Goal: Check status

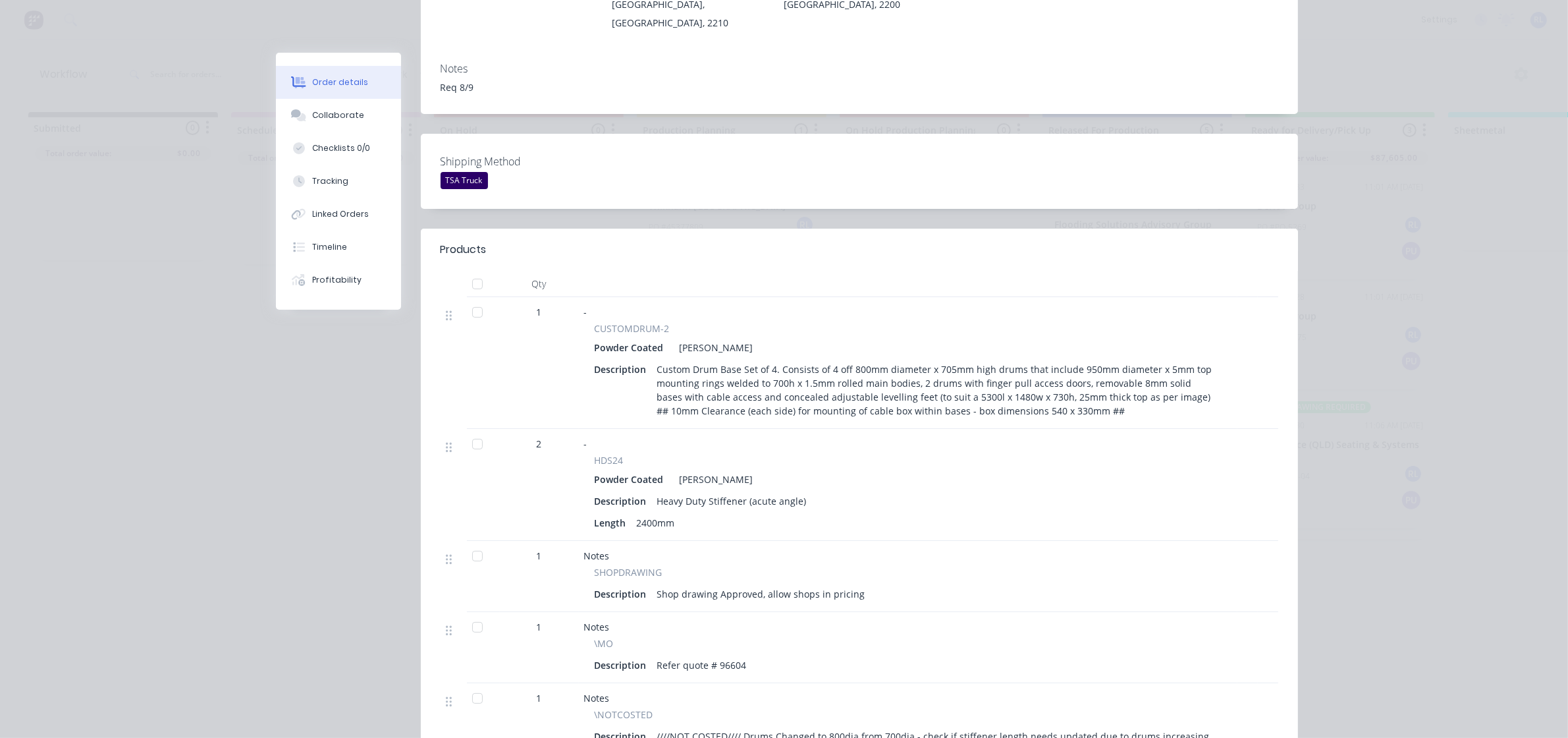
scroll to position [247, 0]
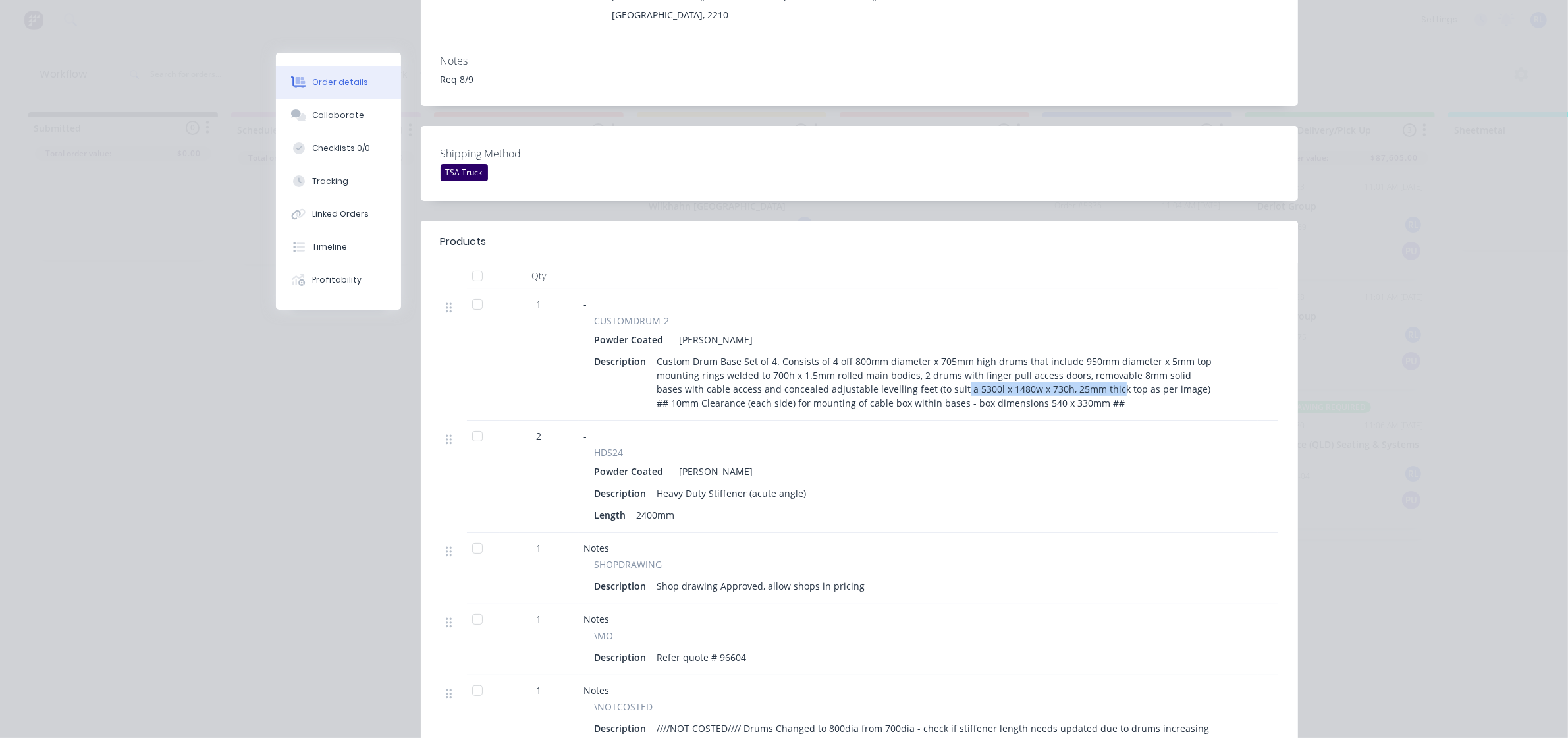
drag, startPoint x: 924, startPoint y: 373, endPoint x: 1075, endPoint y: 373, distance: 151.0
click at [1075, 373] on div "Custom Drum Base Set of 4. Consists of 4 off 800mm diameter x 705mm high drums …" at bounding box center [937, 382] width 569 height 61
click at [812, 384] on div "Custom Drum Base Set of 4. Consists of 4 off 800mm diameter x 705mm high drums …" at bounding box center [937, 382] width 569 height 61
drag, startPoint x: 835, startPoint y: 390, endPoint x: 1054, endPoint y: 393, distance: 219.0
click at [1054, 393] on div "Custom Drum Base Set of 4. Consists of 4 off 800mm diameter x 705mm high drums …" at bounding box center [937, 382] width 569 height 61
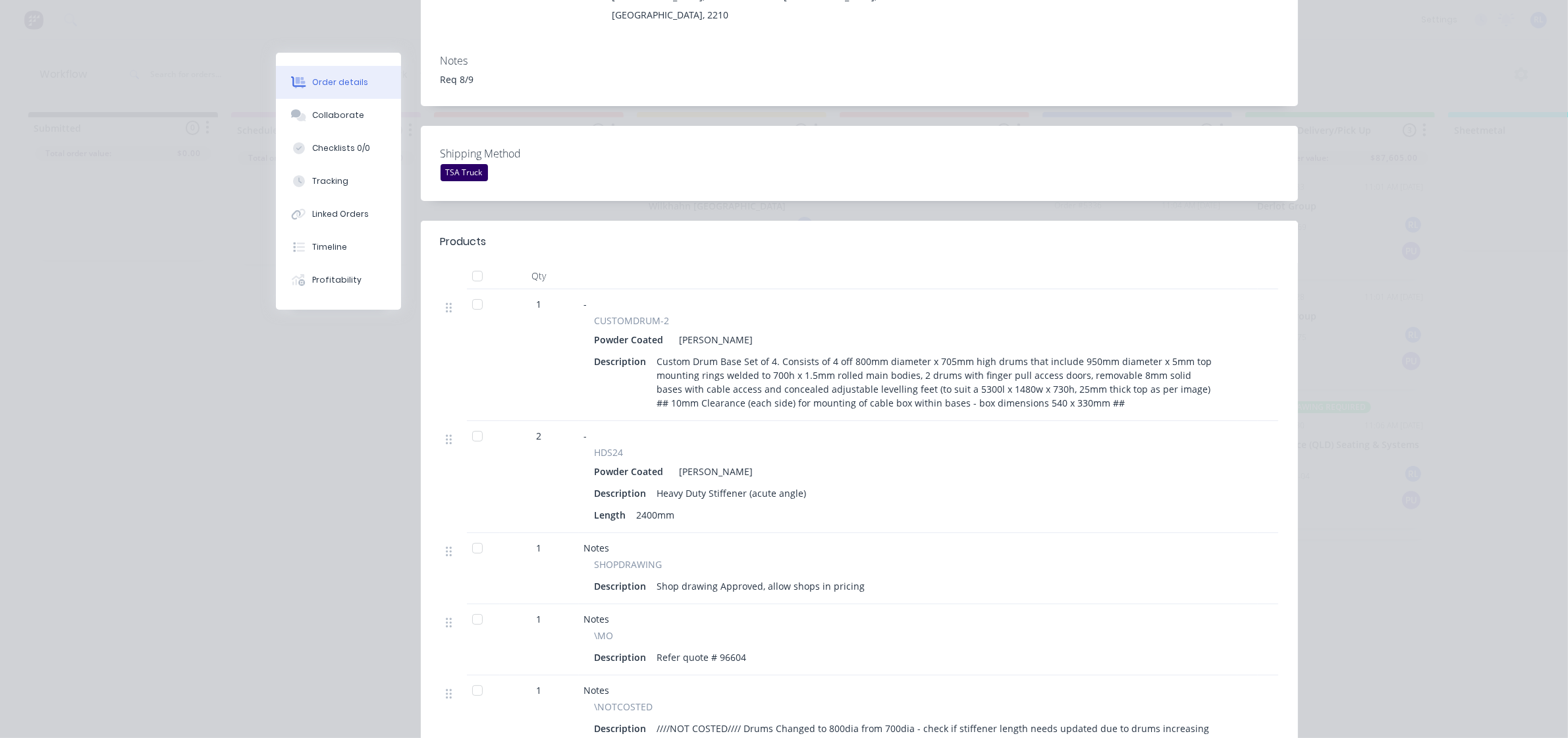
click at [1048, 369] on div "Custom Drum Base Set of 4. Consists of 4 off 800mm diameter x 705mm high drums …" at bounding box center [937, 382] width 569 height 61
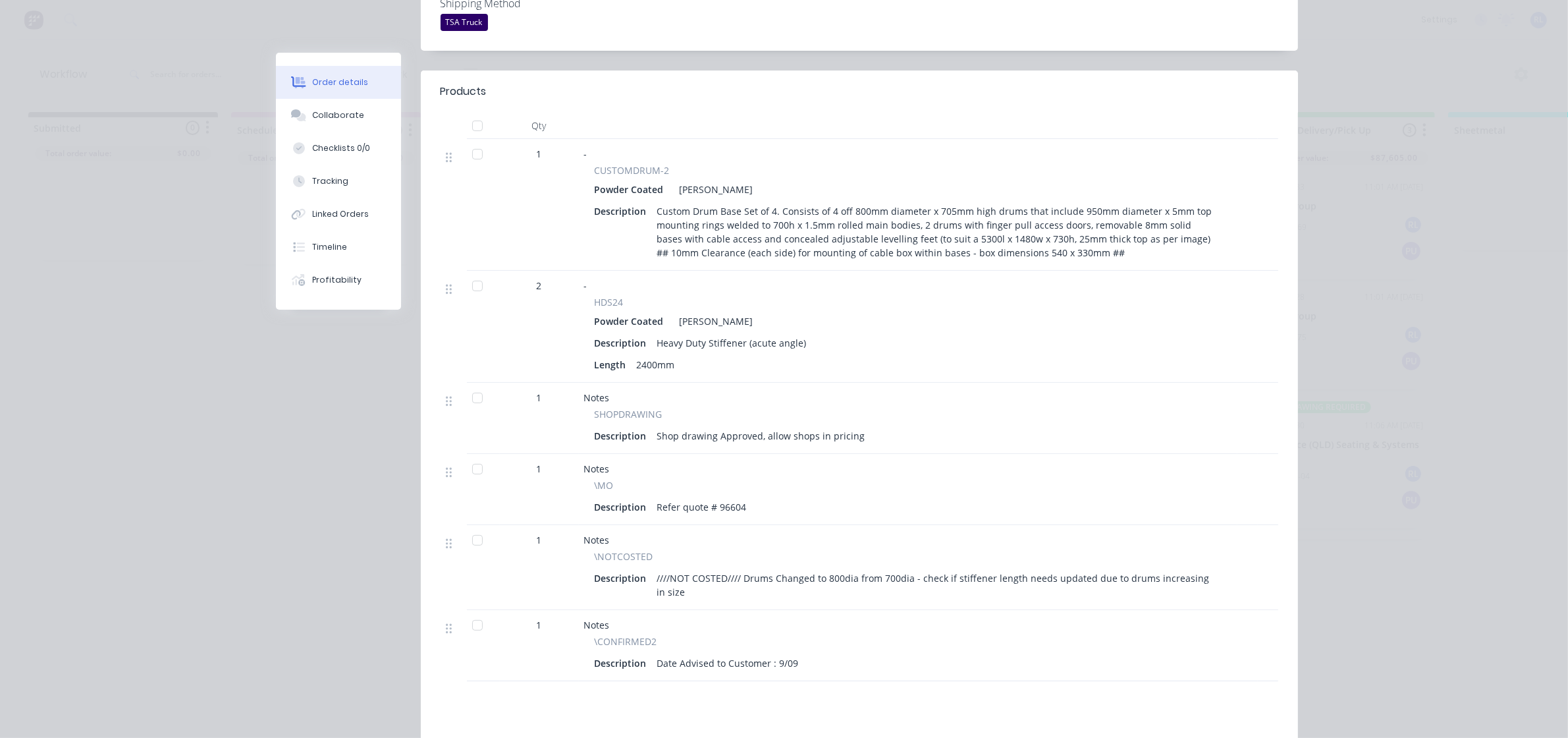
scroll to position [412, 0]
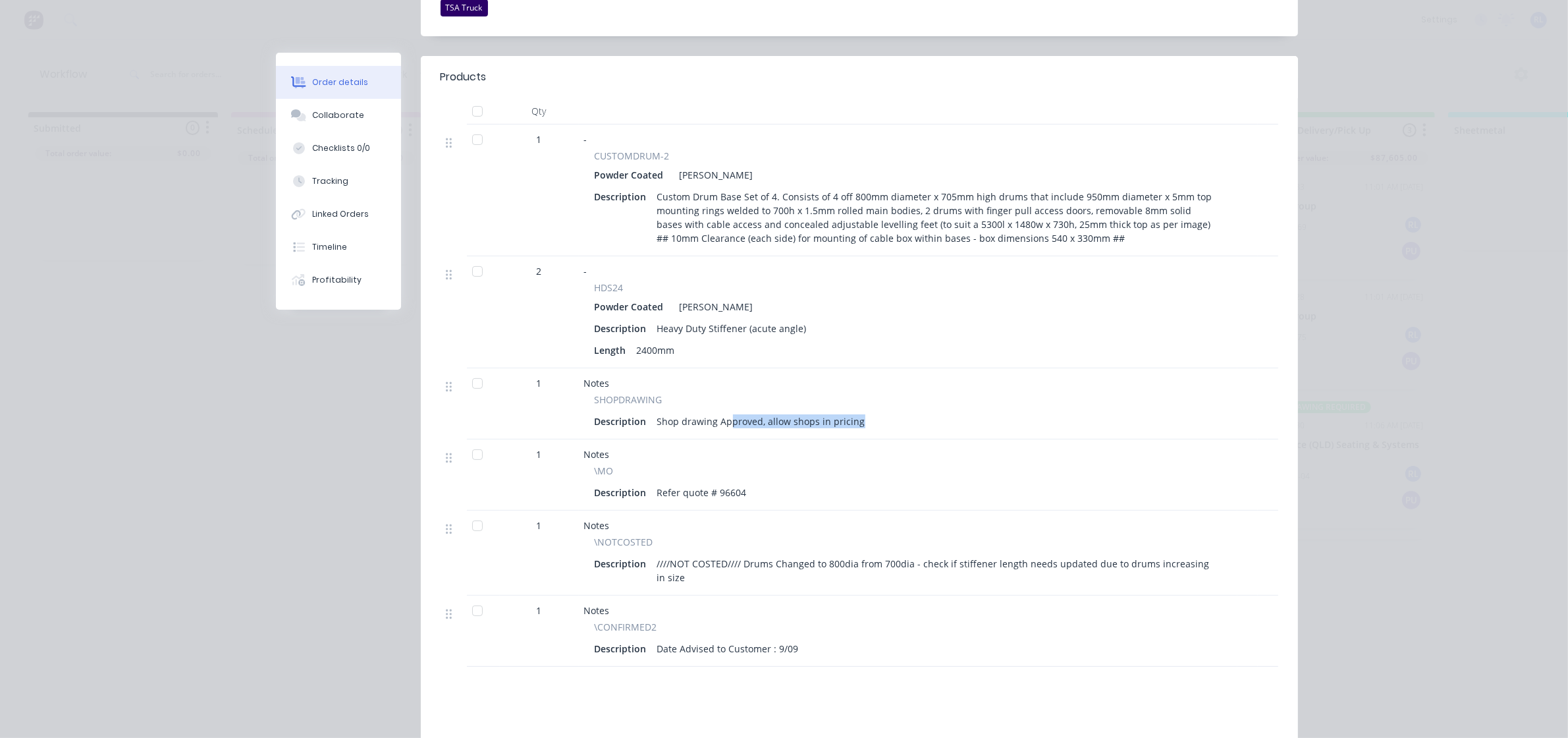
drag, startPoint x: 722, startPoint y: 410, endPoint x: 910, endPoint y: 410, distance: 188.0
click at [910, 412] on div "Description Shop drawing Approved, allow shops in pricing" at bounding box center [908, 421] width 627 height 19
click at [912, 412] on div "Description Shop drawing Approved, allow shops in pricing" at bounding box center [908, 421] width 627 height 19
drag, startPoint x: 805, startPoint y: 548, endPoint x: 1024, endPoint y: 552, distance: 219.0
click at [1024, 554] on div "////NOT COSTED//// Drums Changed to 800dia from 700dia - check if stiffener len…" at bounding box center [937, 570] width 569 height 33
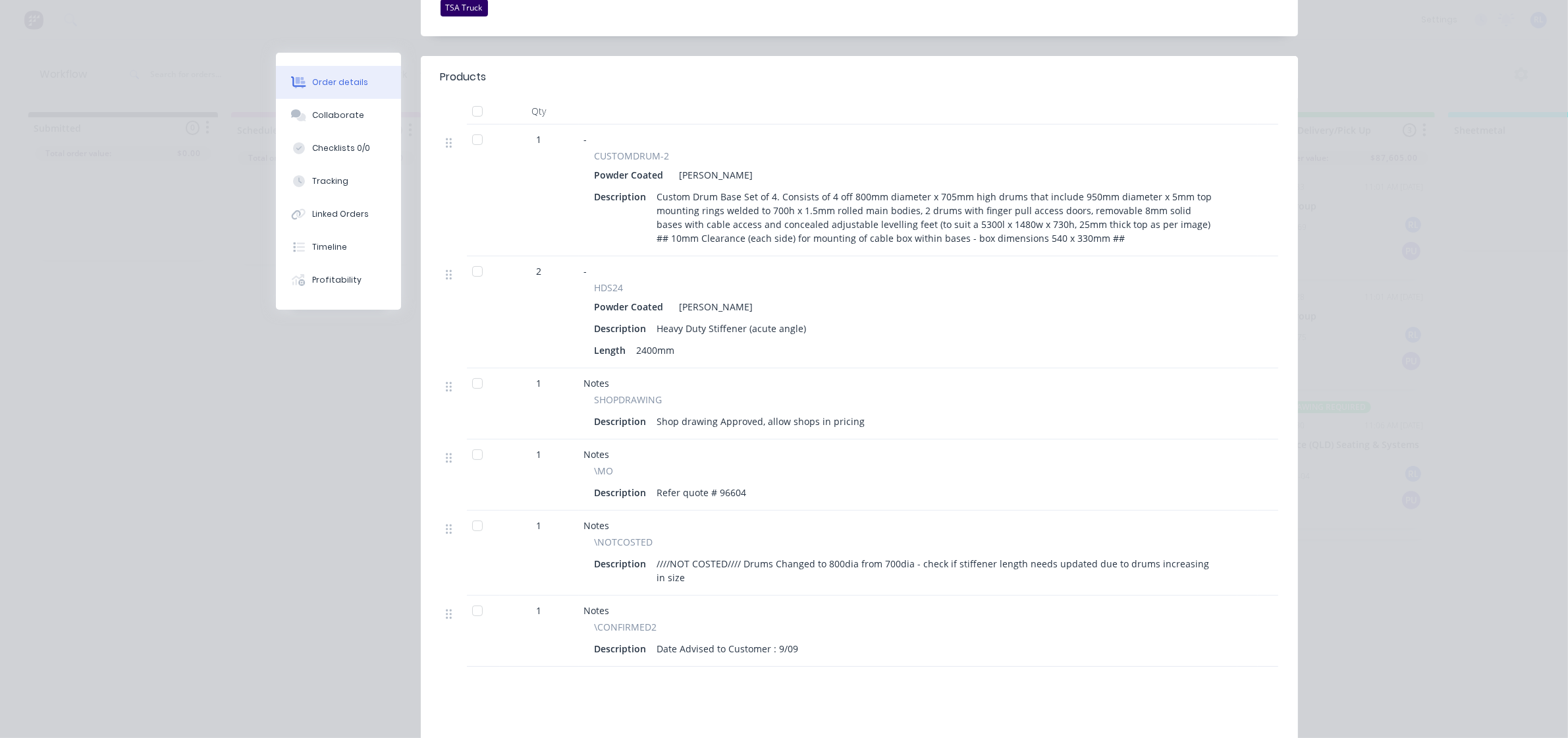
click at [1121, 569] on div "////NOT COSTED//// Drums Changed to 800dia from 700dia - check if stiffener len…" at bounding box center [937, 570] width 569 height 33
drag, startPoint x: 1081, startPoint y: 548, endPoint x: 1213, endPoint y: 545, distance: 132.0
click at [1213, 554] on div "////NOT COSTED//// Drums Changed to 800dia from 700dia - check if stiffener len…" at bounding box center [937, 570] width 569 height 33
drag, startPoint x: 843, startPoint y: 551, endPoint x: 1129, endPoint y: 549, distance: 286.0
click at [1129, 554] on div "////NOT COSTED//// Drums Changed to 800dia from 700dia - check if stiffener len…" at bounding box center [937, 570] width 569 height 33
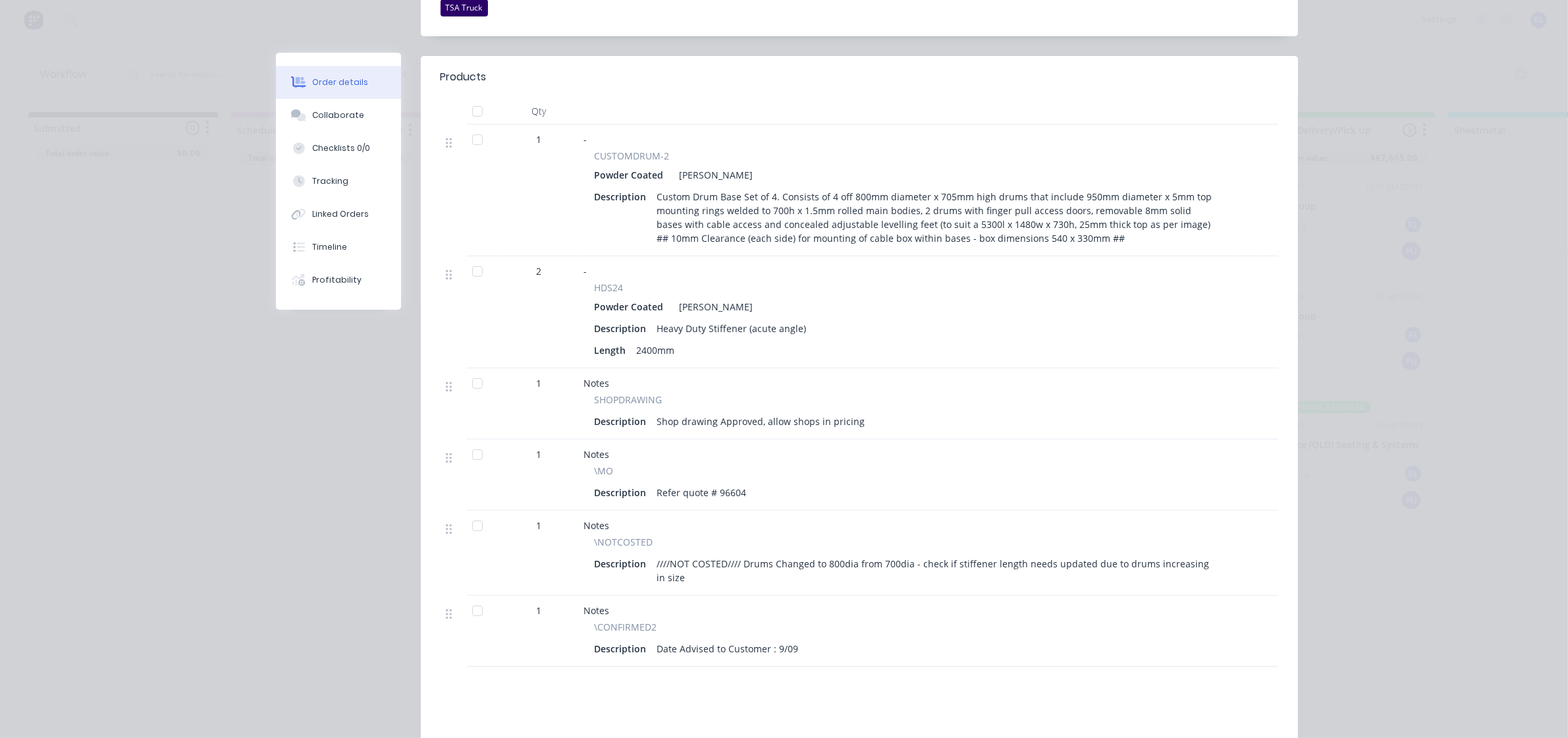
click at [1165, 554] on div "////NOT COSTED//// Drums Changed to 800dia from 700dia - check if stiffener len…" at bounding box center [937, 570] width 569 height 33
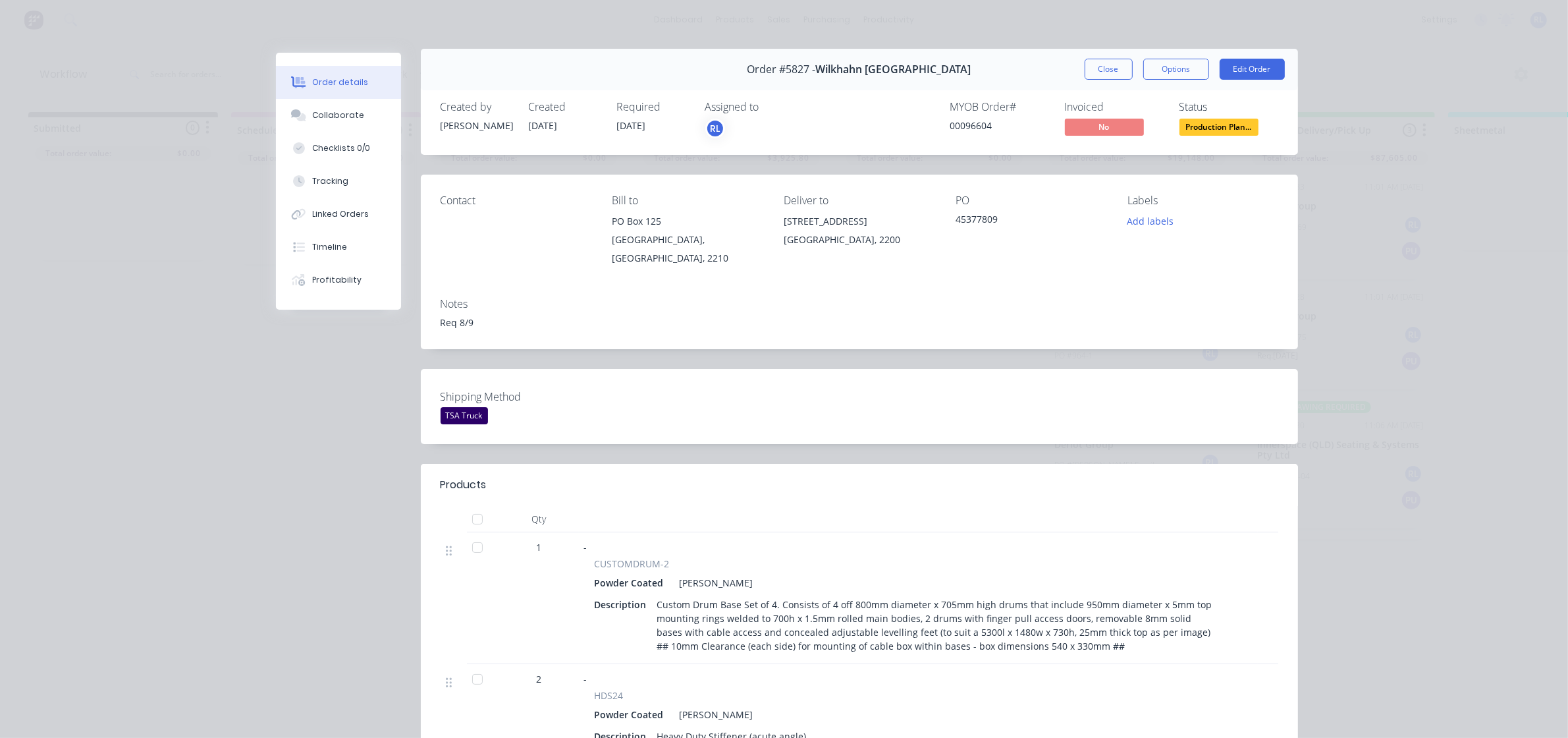
scroll to position [0, 0]
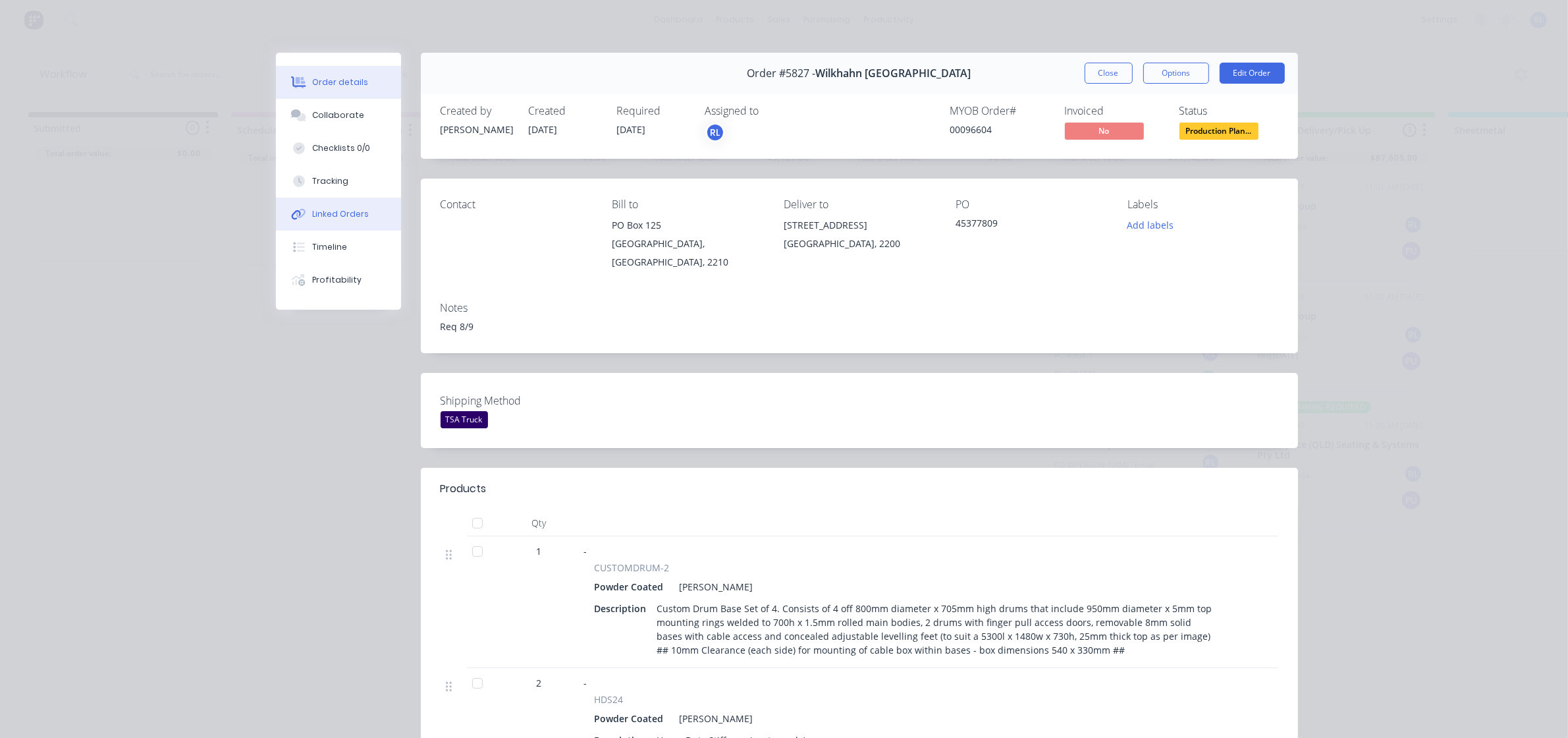
click at [350, 218] on div "Linked Orders" at bounding box center [340, 214] width 57 height 12
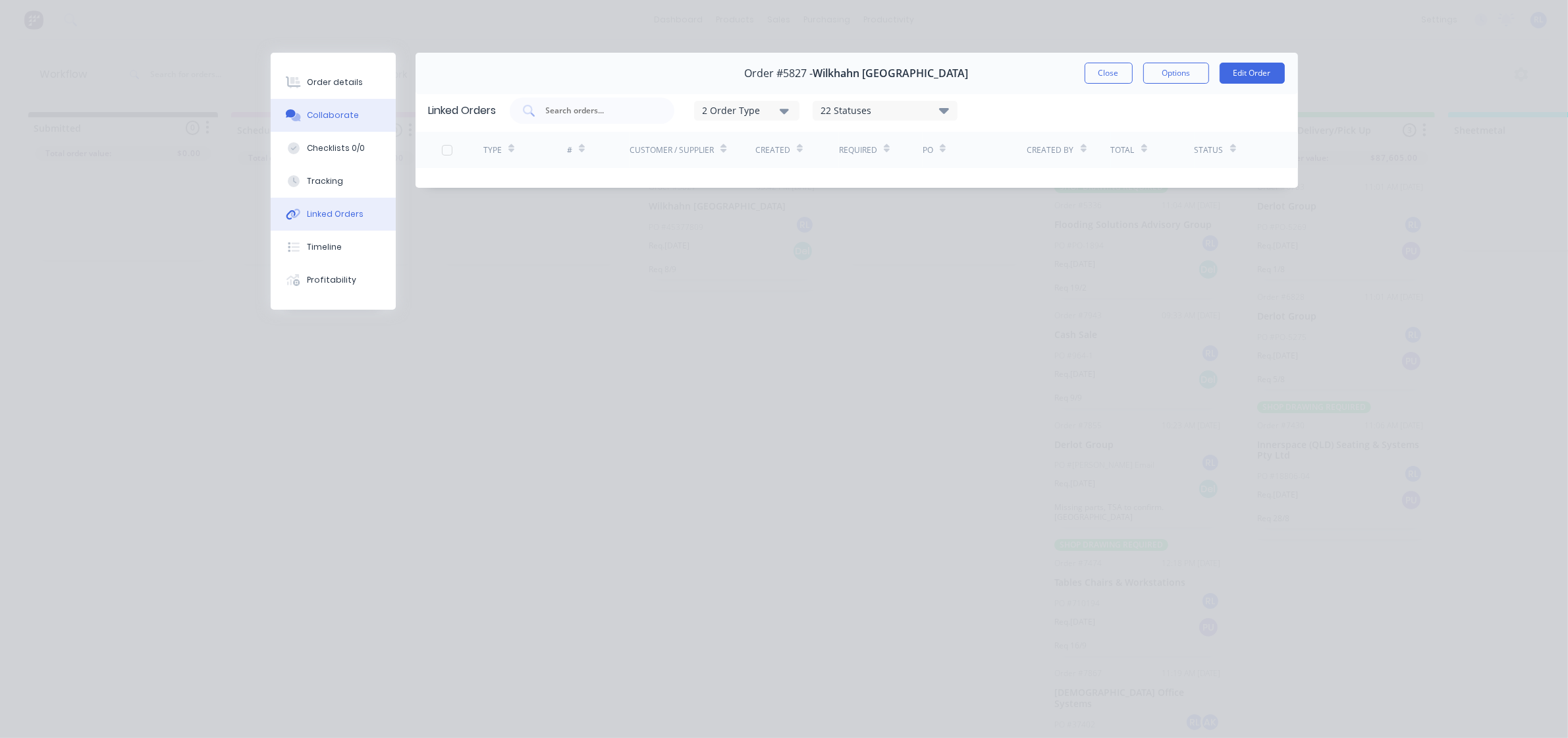
click at [364, 127] on button "Collaborate" at bounding box center [333, 115] width 125 height 33
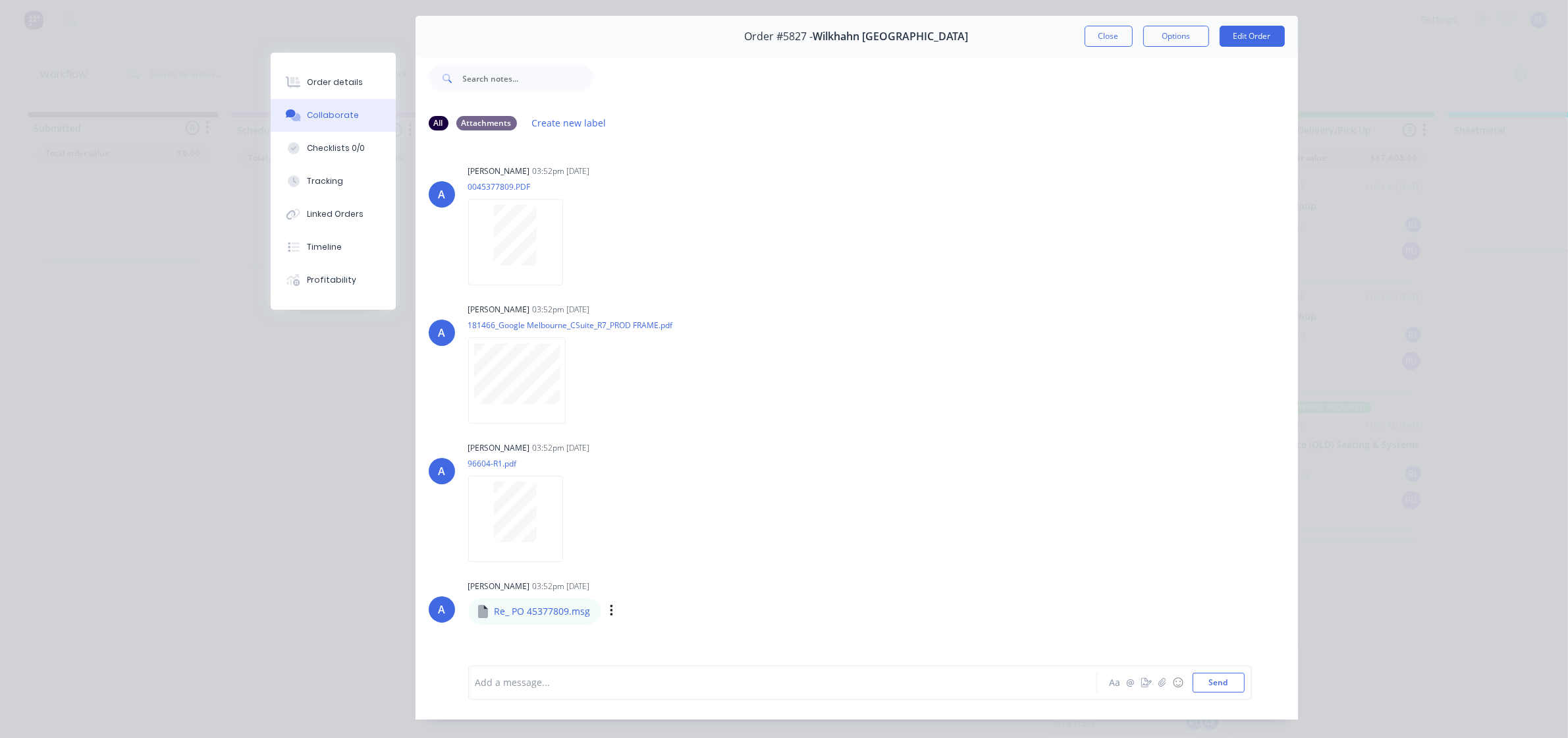
scroll to position [72, 0]
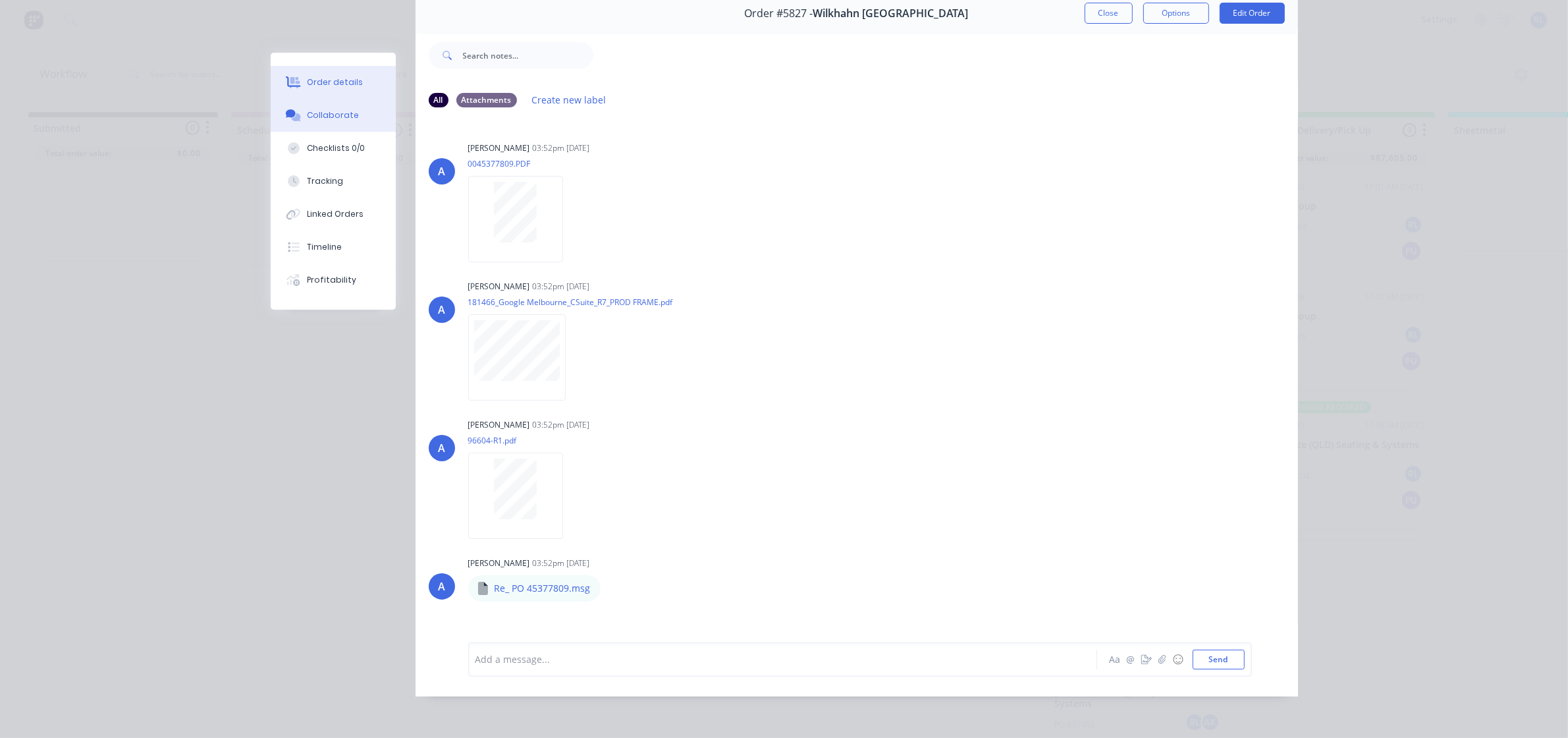
click at [321, 77] on div "Order details" at bounding box center [335, 83] width 56 height 12
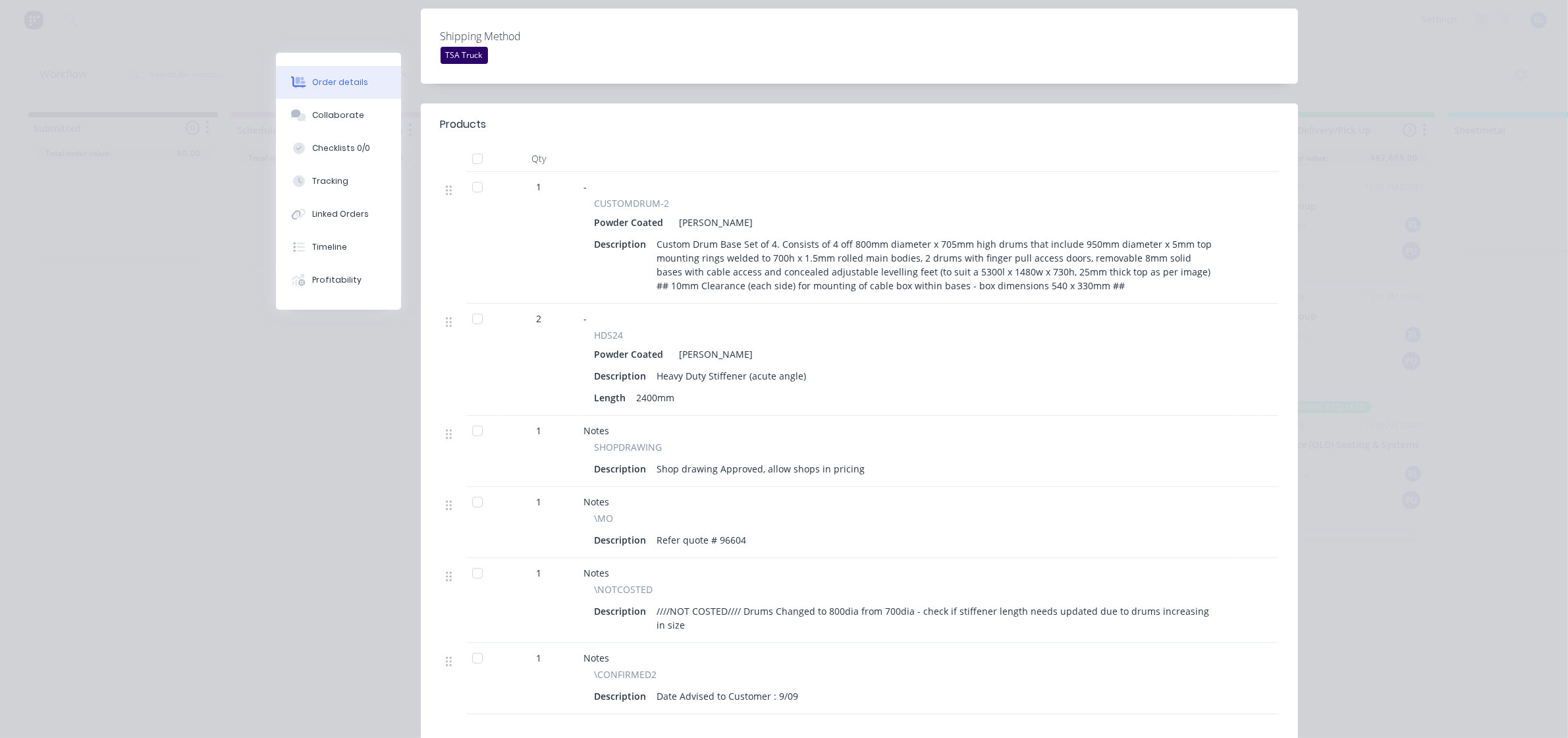
scroll to position [412, 0]
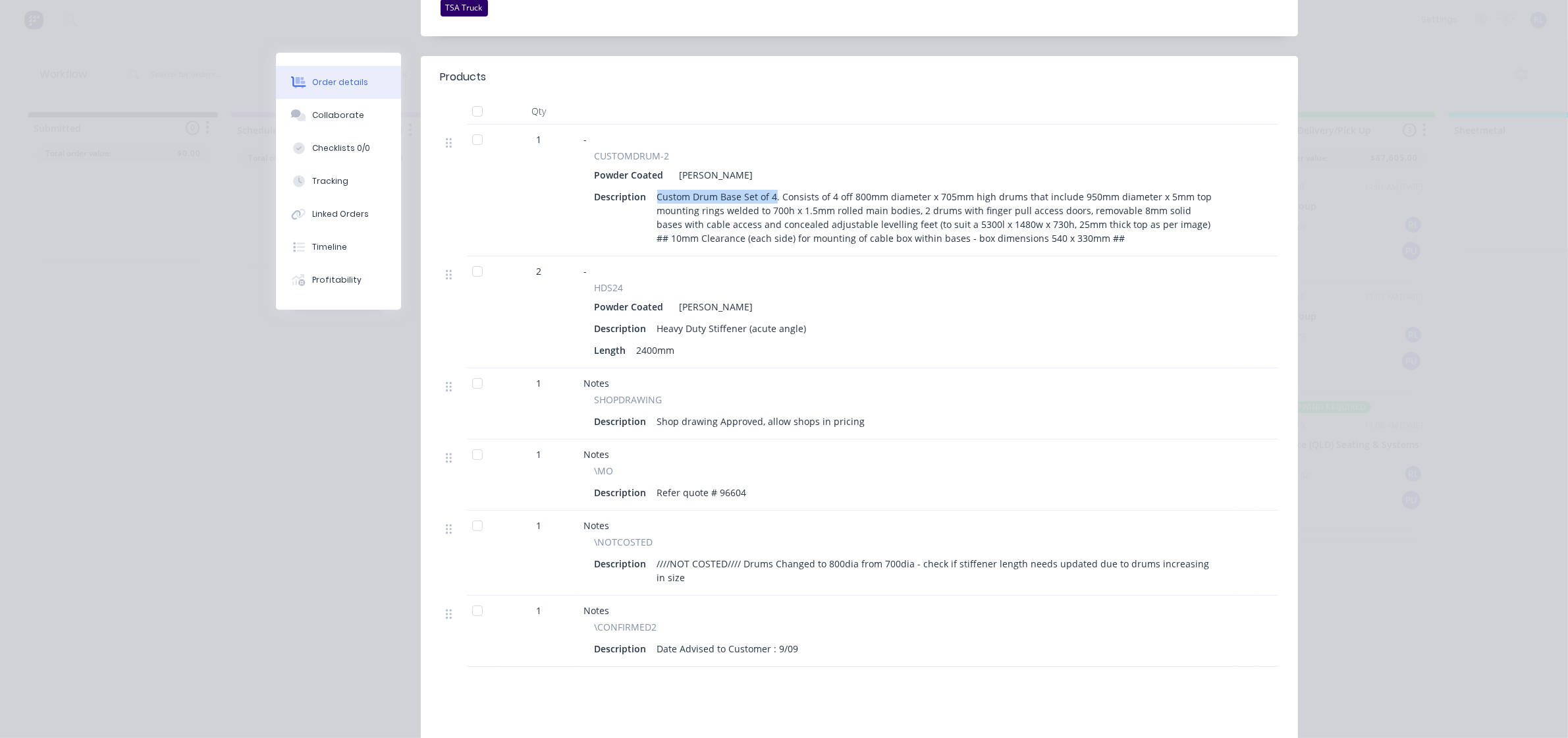
drag, startPoint x: 650, startPoint y: 182, endPoint x: 767, endPoint y: 186, distance: 117.1
click at [767, 187] on div "Custom Drum Base Set of 4. Consists of 4 off 800mm diameter x 705mm high drums …" at bounding box center [937, 218] width 569 height 61
copy div "Custom Drum Base Set of 4"
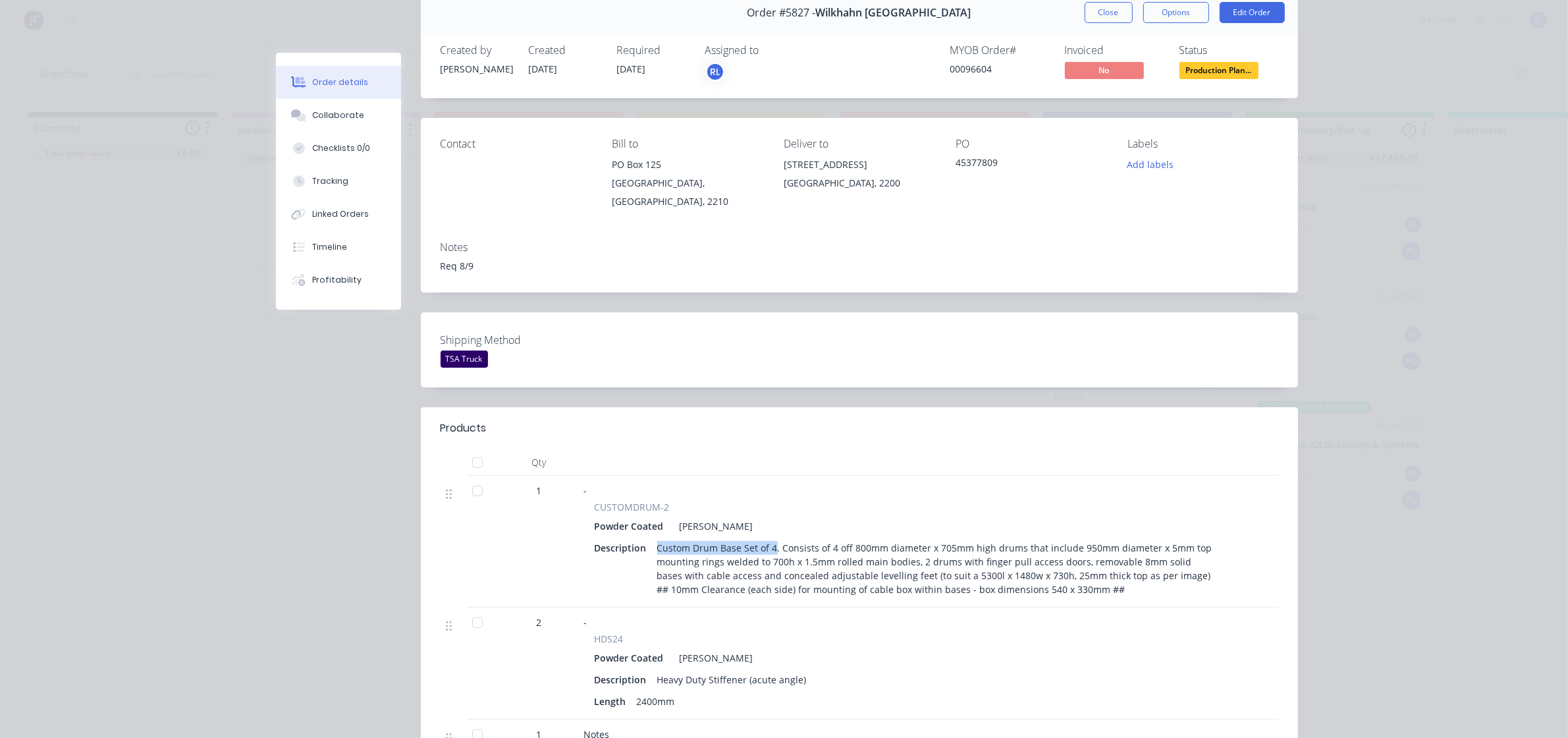
scroll to position [0, 0]
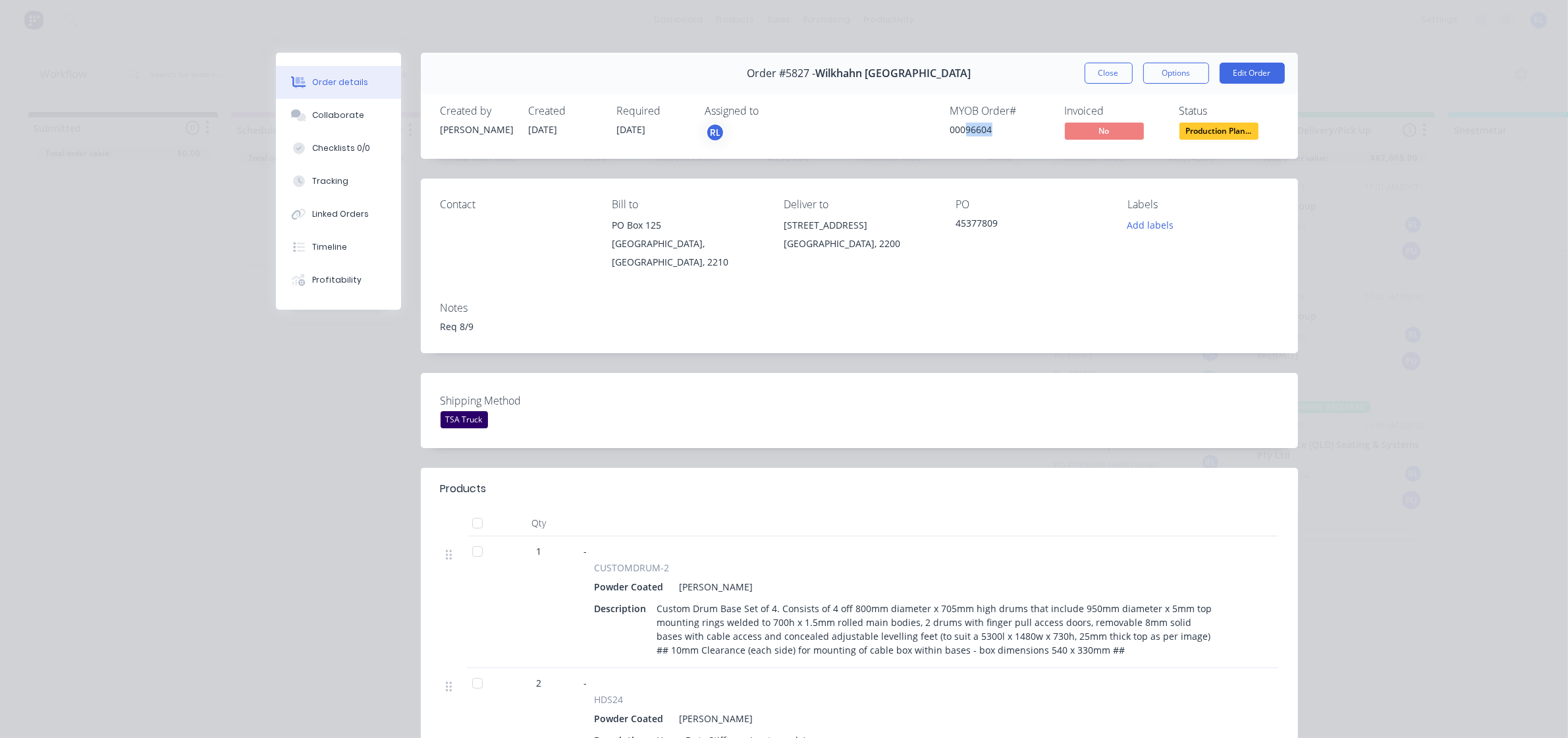
drag, startPoint x: 960, startPoint y: 130, endPoint x: 1001, endPoint y: 129, distance: 41.0
click at [1001, 129] on div "00096604" at bounding box center [999, 129] width 99 height 14
copy div "96604"
click at [1206, 140] on button "Production Plan..." at bounding box center [1218, 132] width 79 height 20
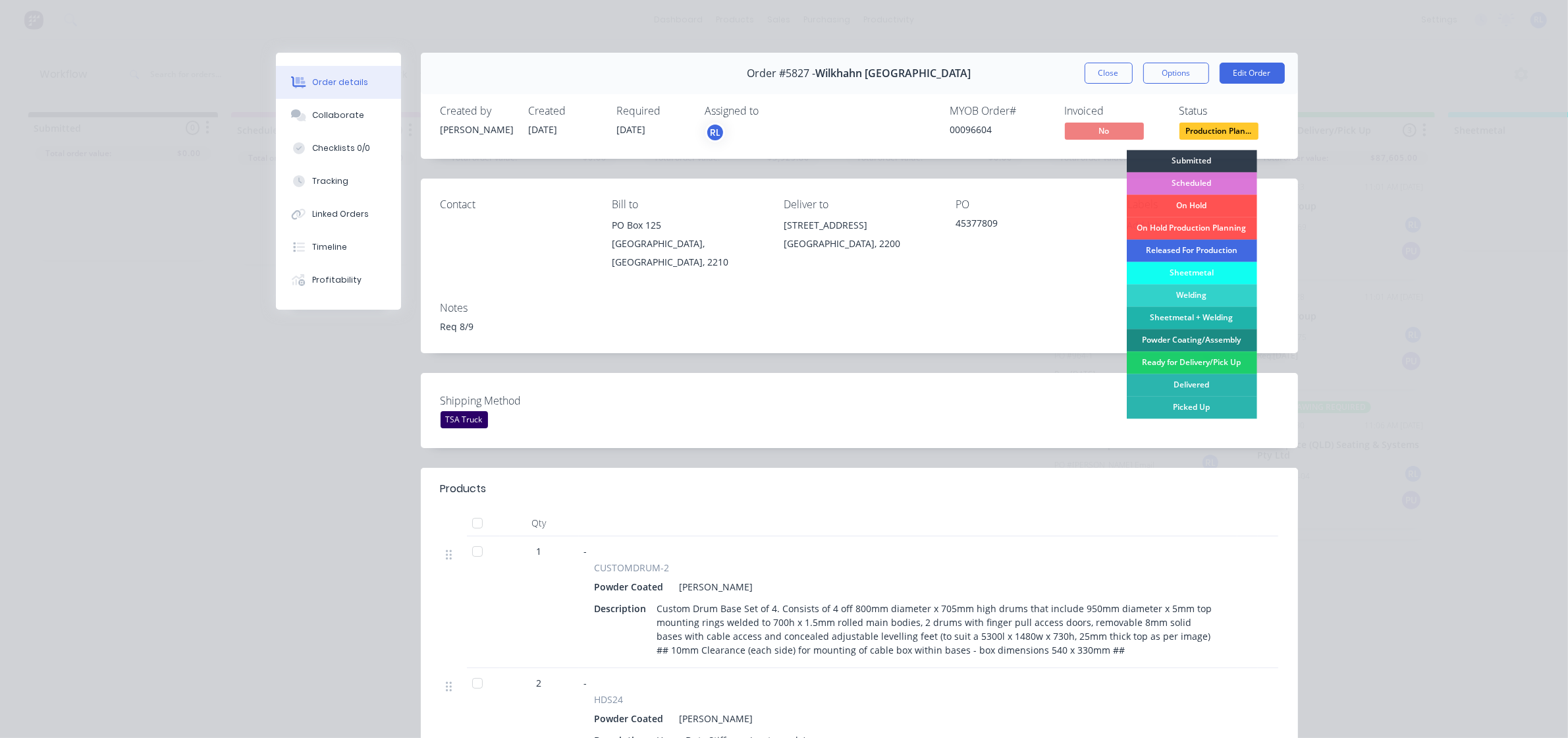
click at [1208, 248] on div "Released For Production" at bounding box center [1192, 251] width 131 height 22
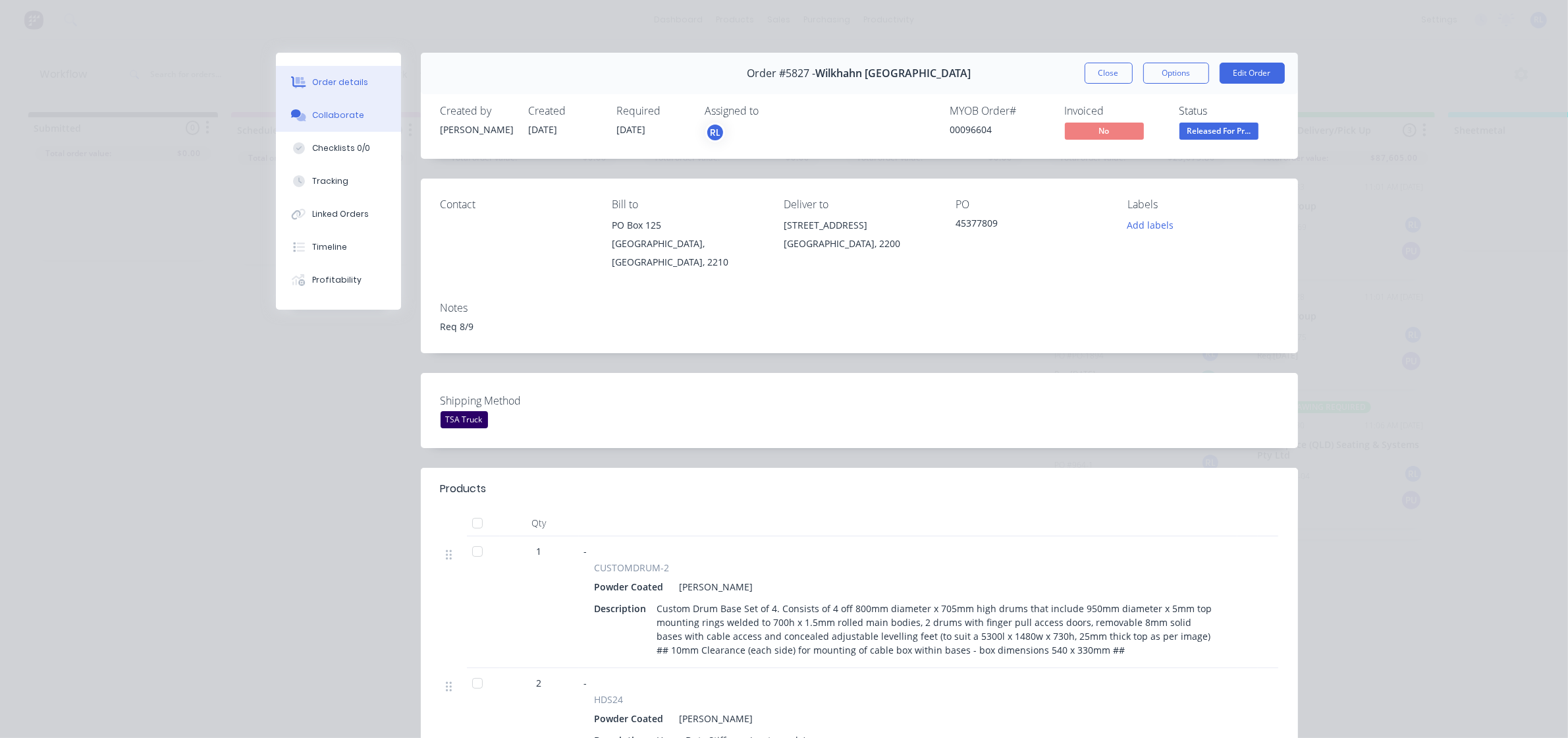
click at [344, 114] on div "Collaborate" at bounding box center [338, 115] width 52 height 12
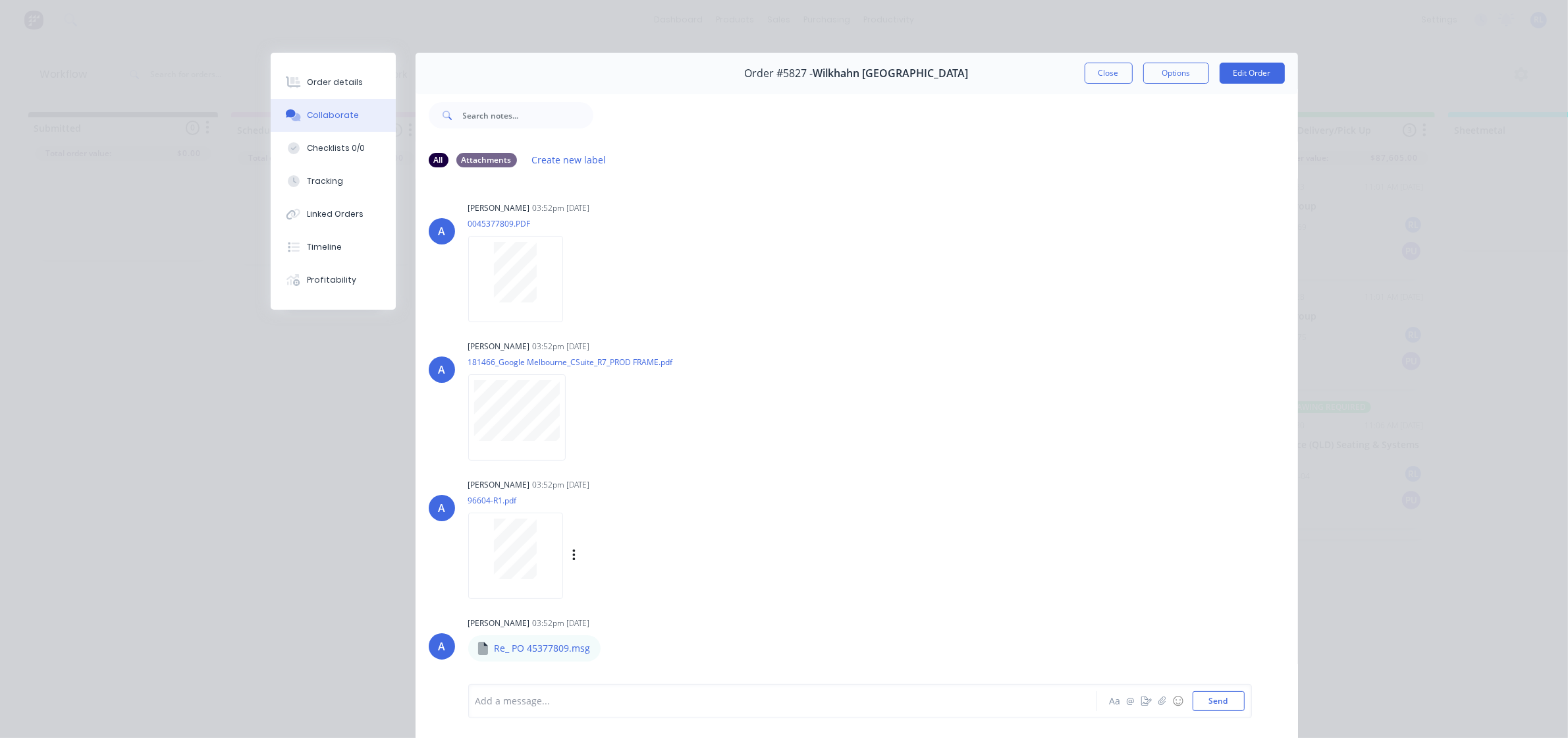
scroll to position [72, 0]
